Goal: Communication & Community: Answer question/provide support

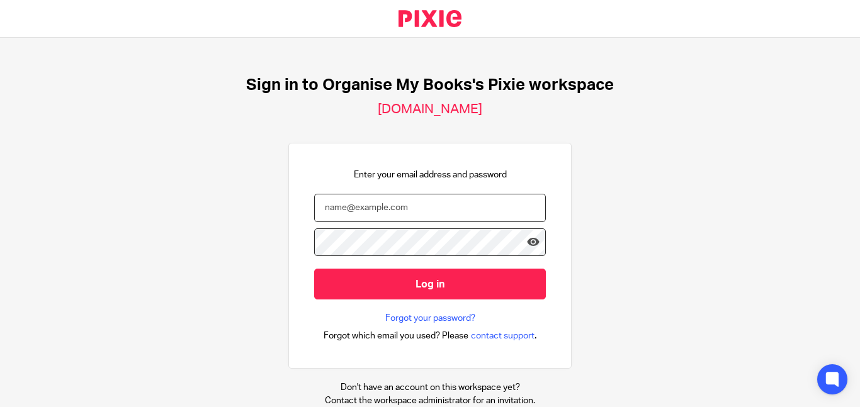
click at [417, 210] on input "email" at bounding box center [430, 208] width 232 height 28
type input "[EMAIL_ADDRESS][DOMAIN_NAME]"
click at [314, 269] on input "Log in" at bounding box center [430, 284] width 232 height 31
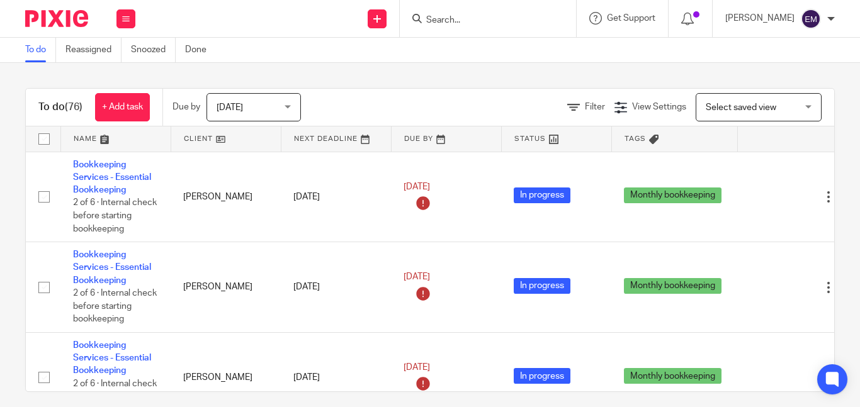
click at [528, 22] on input "Search" at bounding box center [481, 20] width 113 height 11
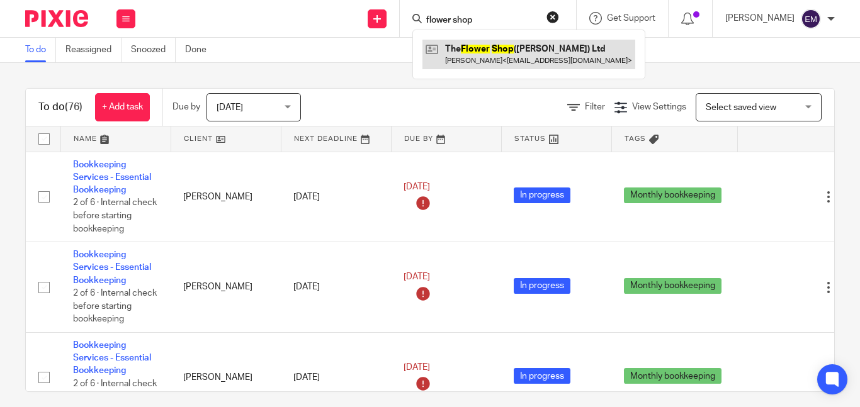
type input "flower shop"
click at [516, 57] on link at bounding box center [529, 54] width 213 height 29
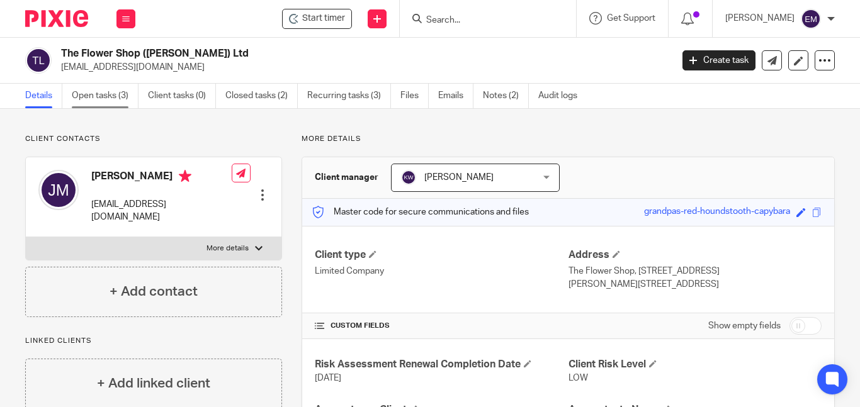
click at [122, 96] on link "Open tasks (3)" at bounding box center [105, 96] width 67 height 25
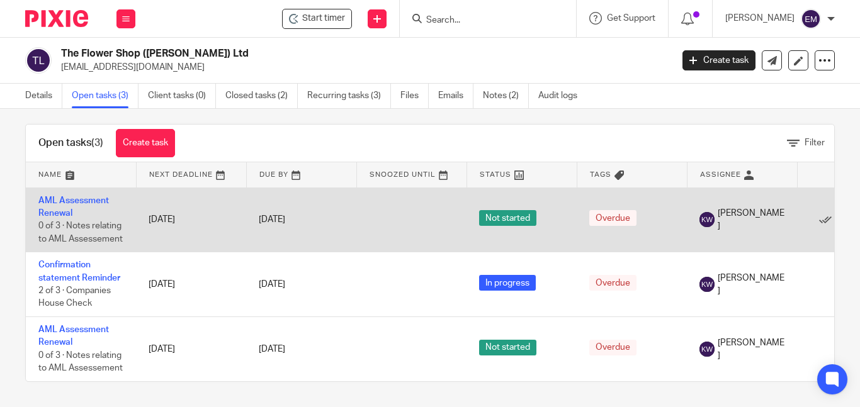
scroll to position [20, 0]
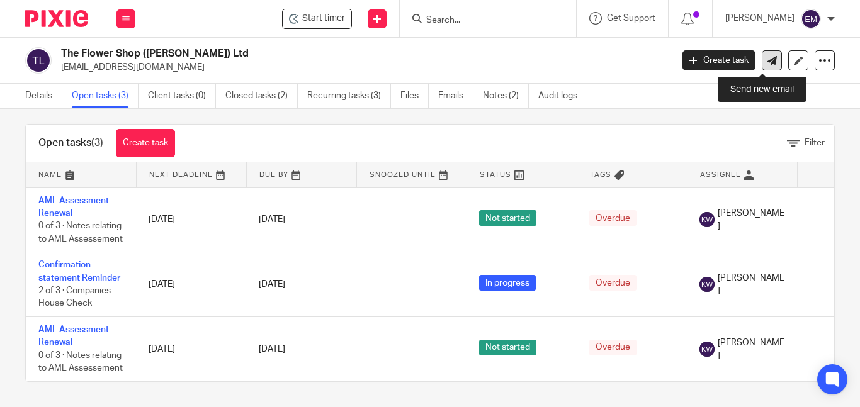
click at [768, 61] on icon at bounding box center [772, 60] width 9 height 9
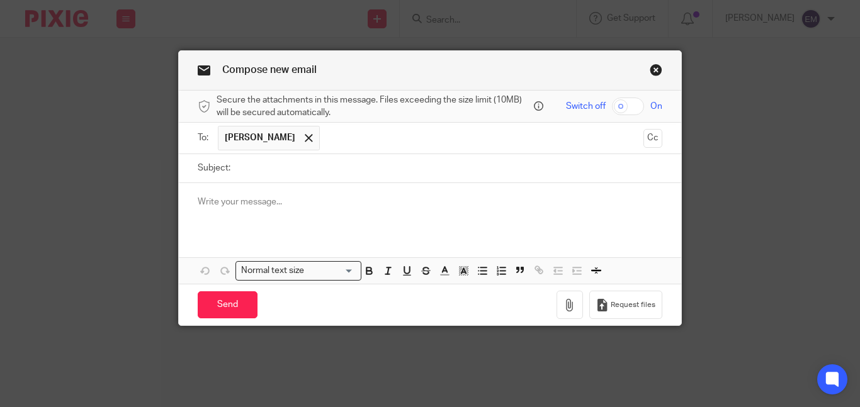
click at [354, 174] on input "Subject:" at bounding box center [450, 168] width 426 height 28
click at [279, 174] on input "Subject:" at bounding box center [450, 168] width 426 height 28
type input "Paperwork for accounts"
click at [382, 213] on div at bounding box center [430, 207] width 502 height 49
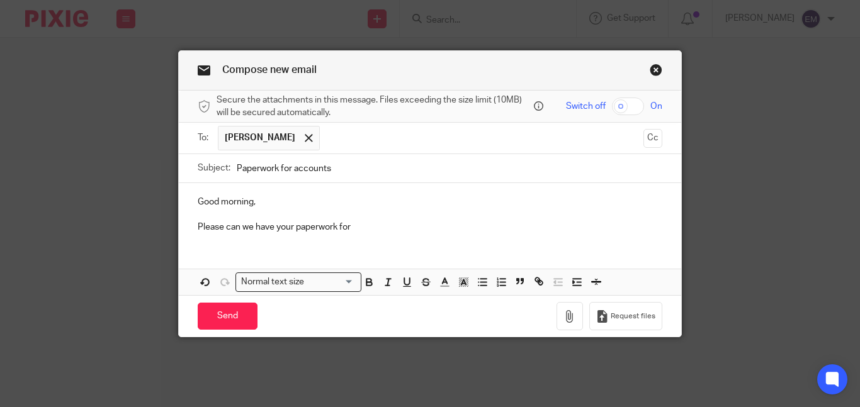
drag, startPoint x: 193, startPoint y: 201, endPoint x: 357, endPoint y: 235, distance: 167.8
click at [357, 235] on div "Good morning, Please can we have your paperwork for" at bounding box center [430, 213] width 502 height 60
copy div "Good morning, Please can we have your paperwork for"
click at [650, 67] on link "Close this dialog window" at bounding box center [656, 72] width 13 height 17
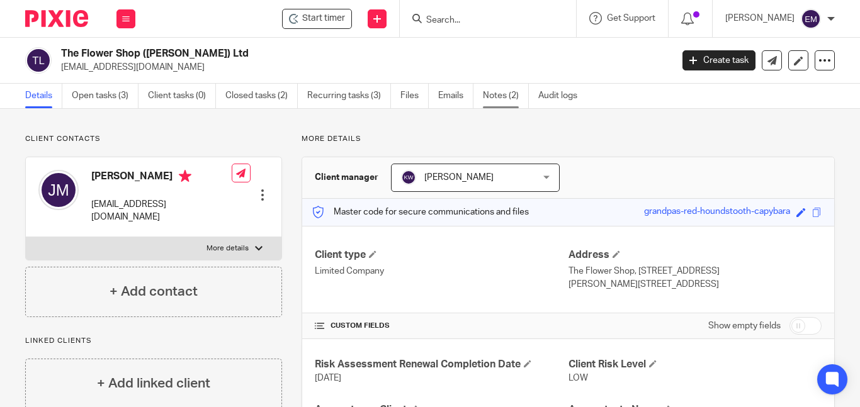
click at [487, 98] on link "Notes (2)" at bounding box center [506, 96] width 46 height 25
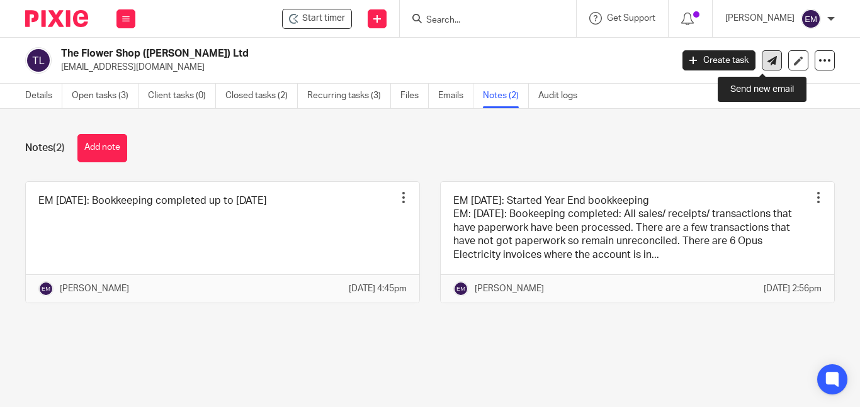
click at [762, 62] on link at bounding box center [772, 60] width 20 height 20
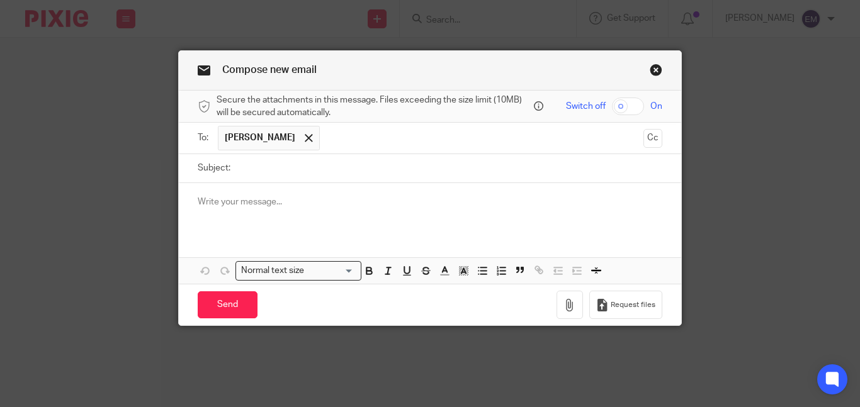
click at [275, 199] on p at bounding box center [430, 202] width 465 height 13
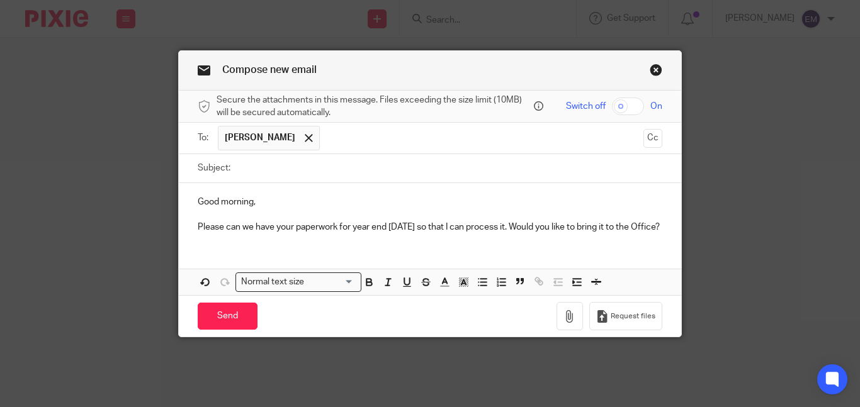
click at [345, 228] on p "Please can we have your paperwork for year end 30th March 2025 so that I can pr…" at bounding box center [430, 227] width 465 height 13
click at [348, 228] on p "Please can we have your paperwork for year end 30th March 2025 so that I can pr…" at bounding box center [430, 227] width 465 height 13
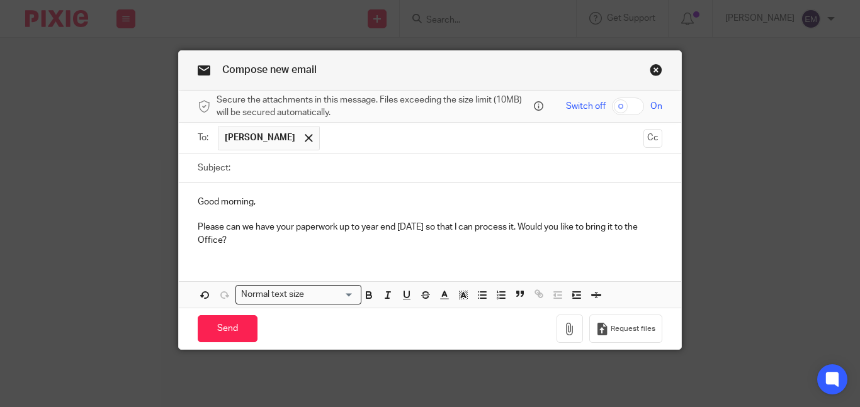
click at [302, 245] on p "Please can we have your paperwork up to year end 30th March 2025 so that I can …" at bounding box center [430, 234] width 465 height 26
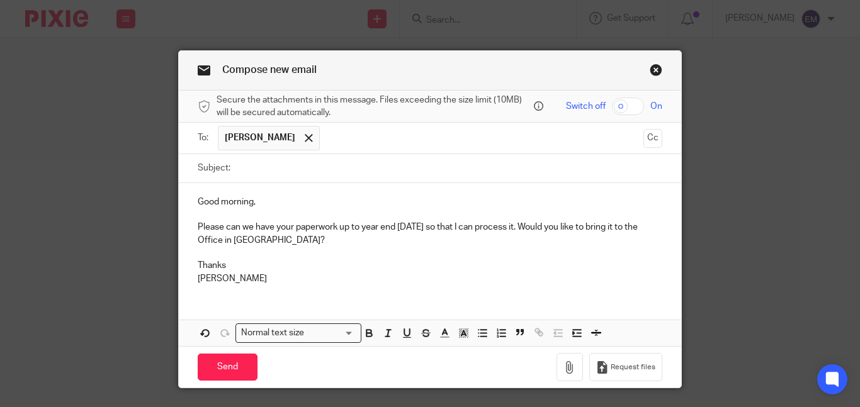
click at [252, 167] on input "Subject:" at bounding box center [450, 168] width 426 height 28
type input "Accounts paperwork for the Flower Shop"
click at [235, 368] on input "Send" at bounding box center [228, 367] width 60 height 27
